Goal: Task Accomplishment & Management: Use online tool/utility

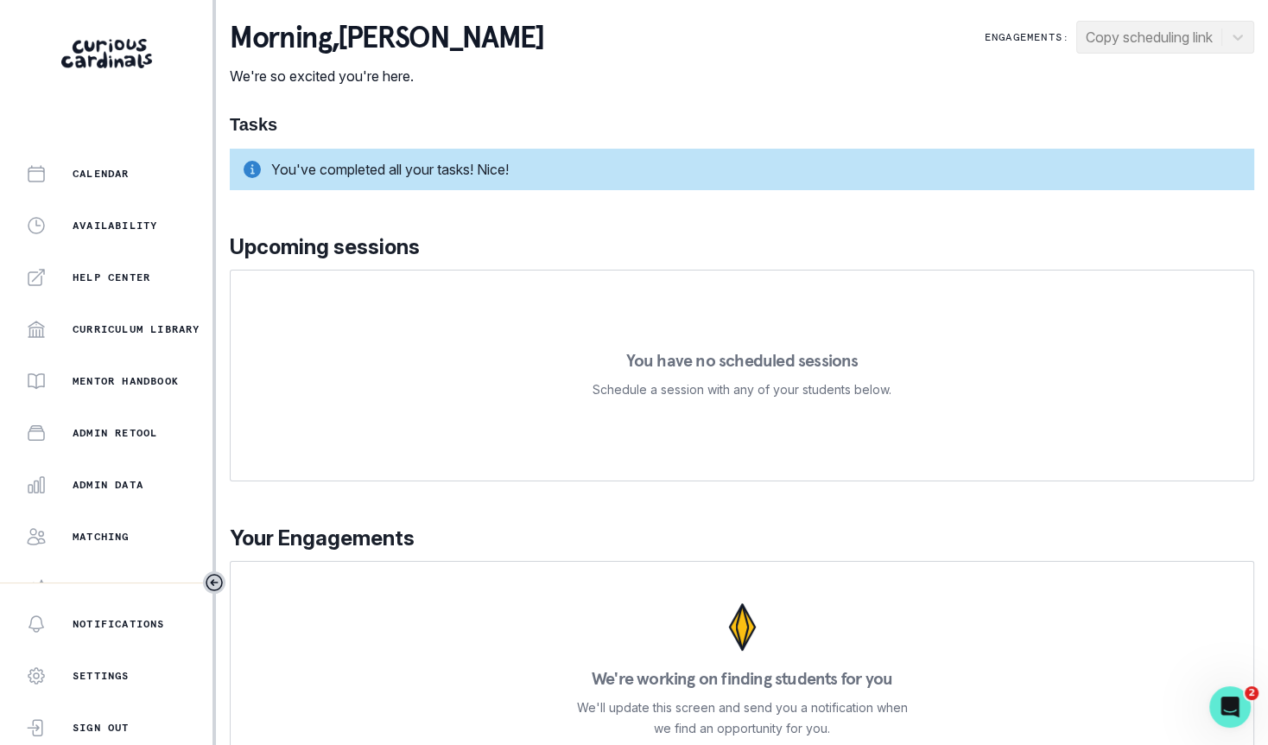
scroll to position [314, 0]
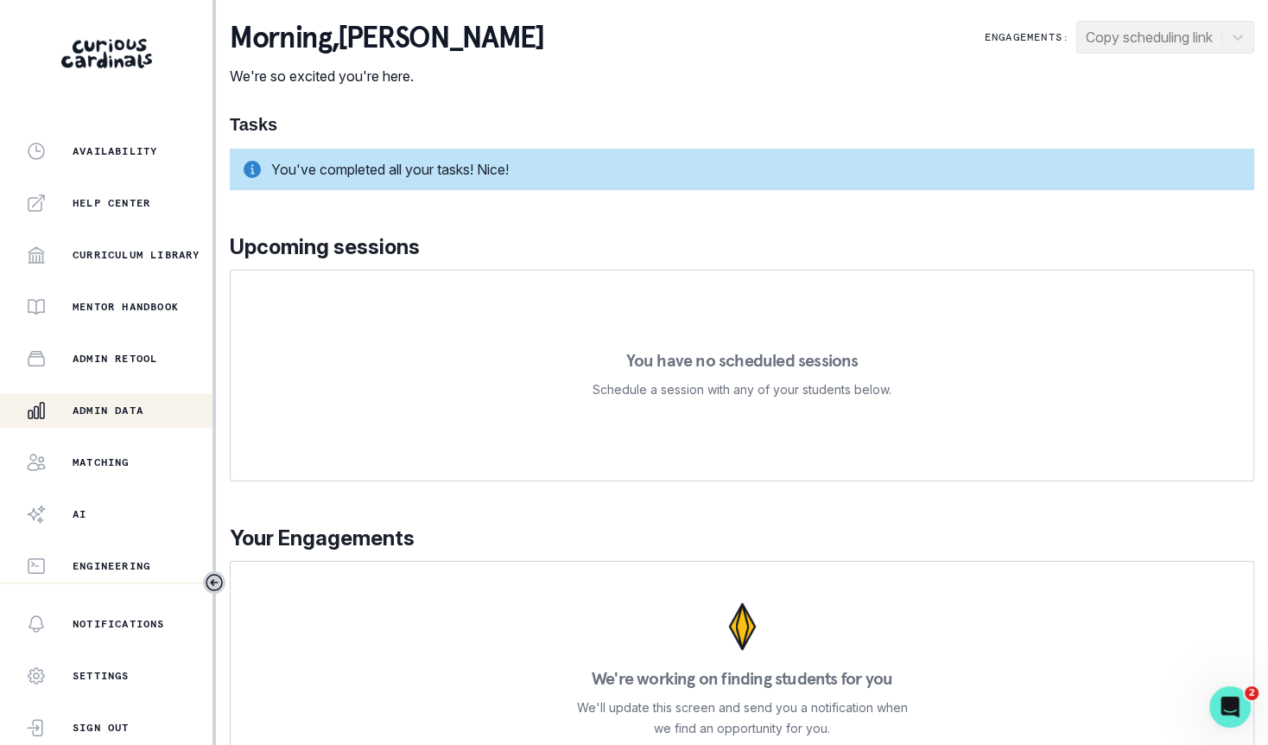
click at [142, 406] on p "Admin Data" at bounding box center [108, 410] width 71 height 14
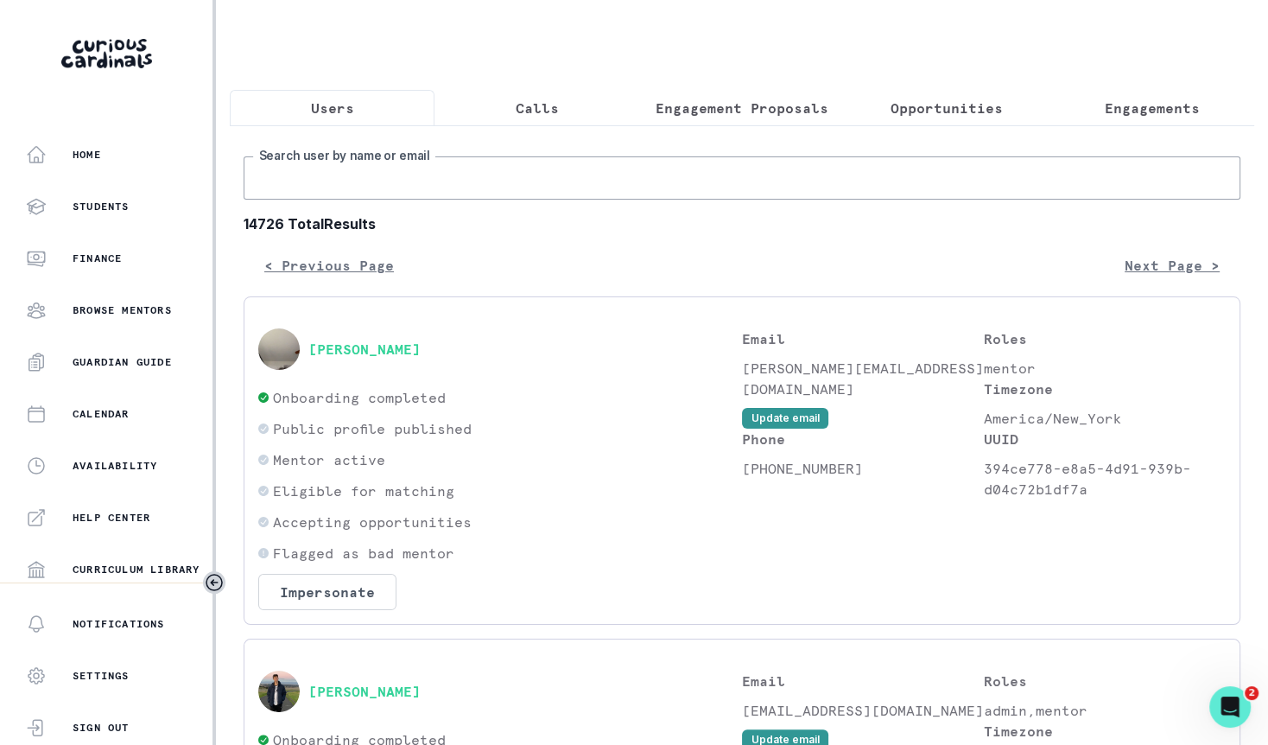
click at [544, 172] on input "Search user by name or email" at bounding box center [742, 177] width 997 height 43
paste input "[PERSON_NAME]"
type input "[PERSON_NAME]"
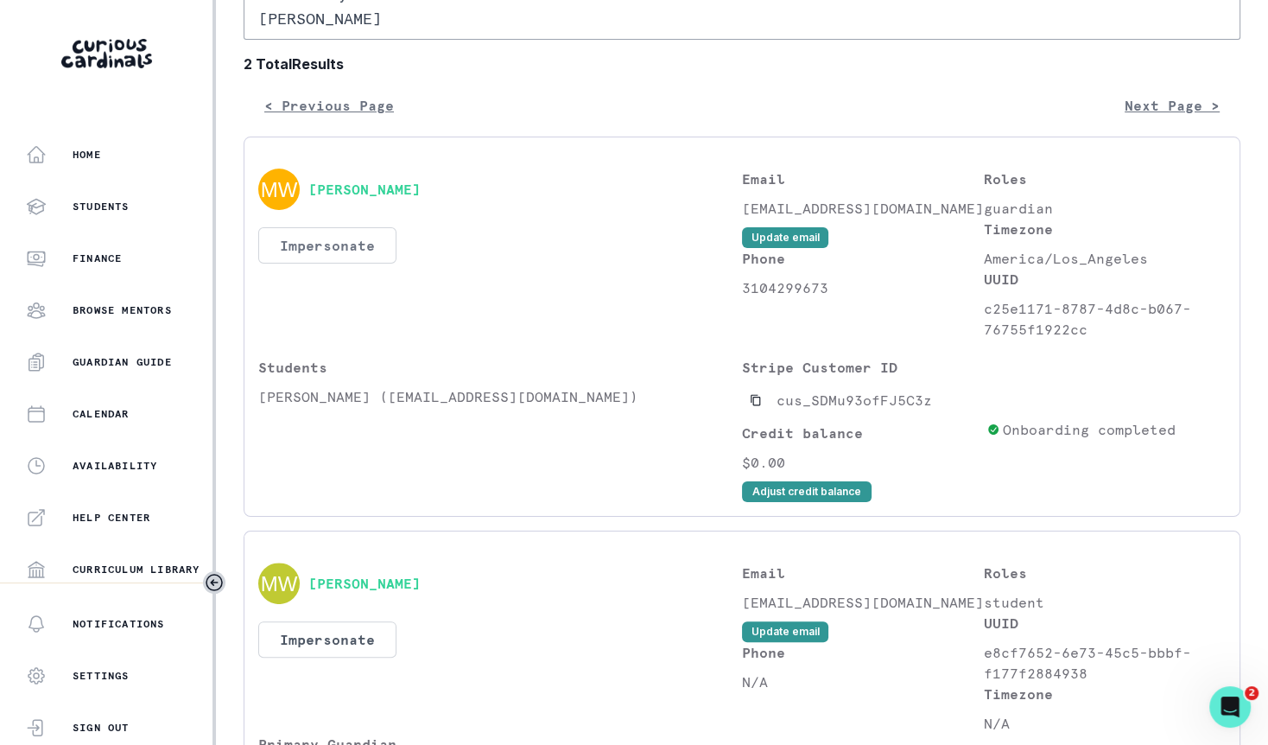
scroll to position [292, 0]
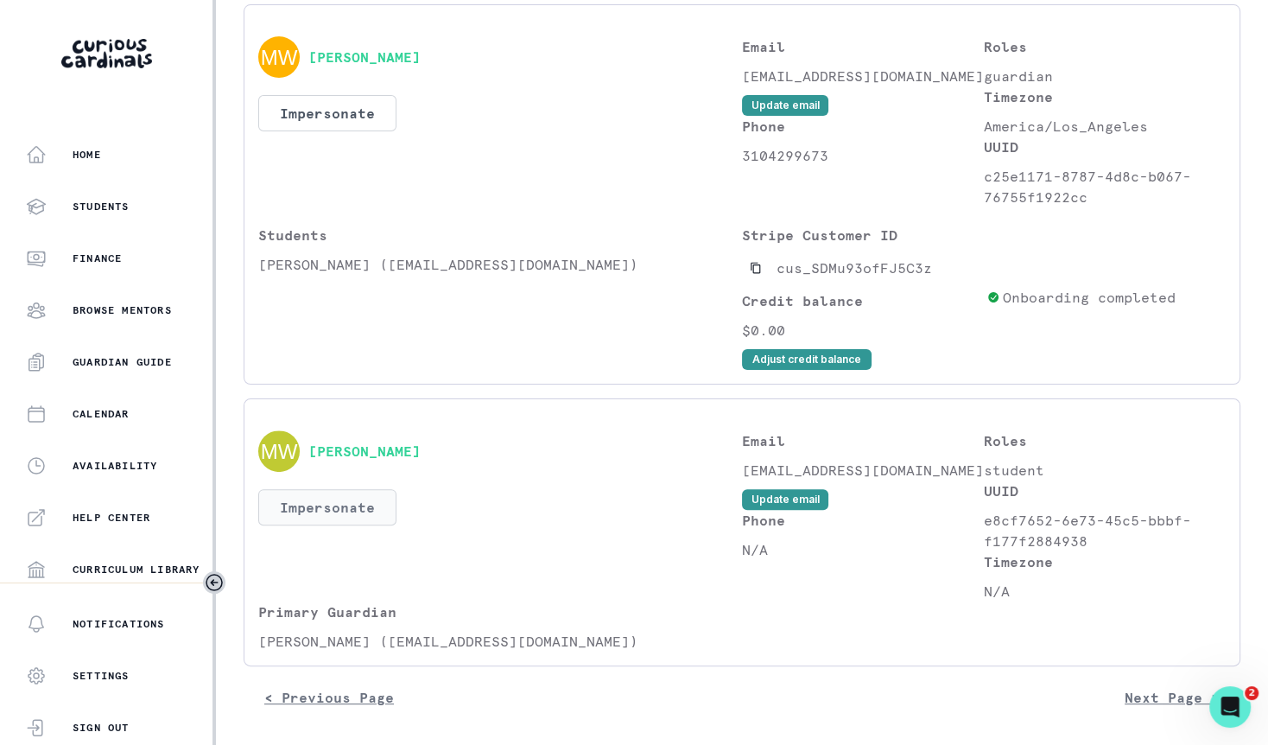
click at [352, 511] on button "Impersonate" at bounding box center [327, 507] width 138 height 36
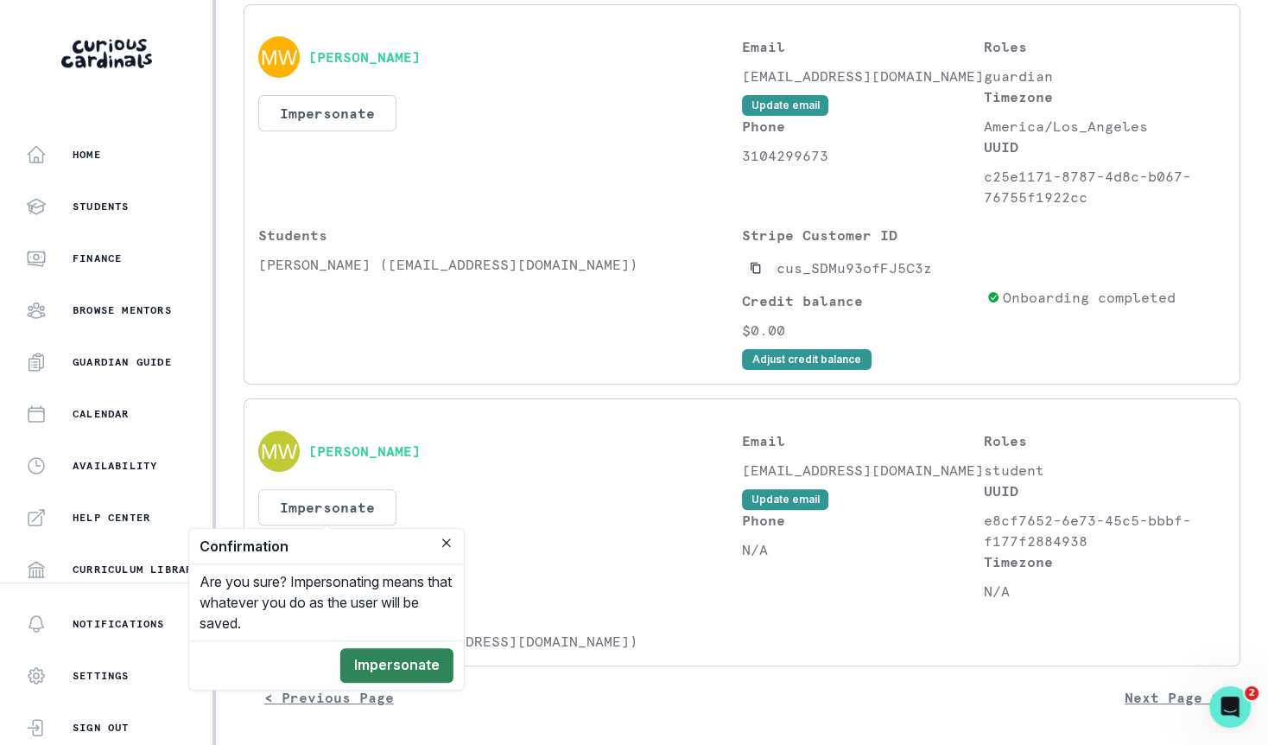
click at [418, 657] on button "Impersonate" at bounding box center [396, 665] width 113 height 35
